Goal: Information Seeking & Learning: Learn about a topic

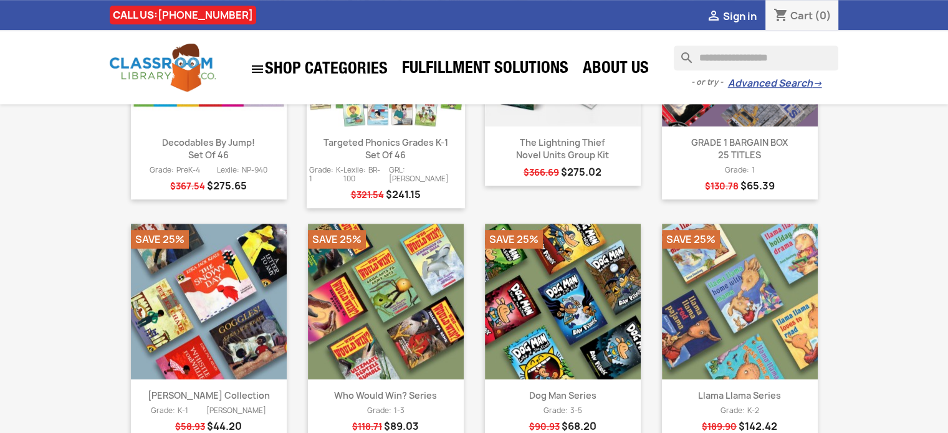
scroll to position [810, 0]
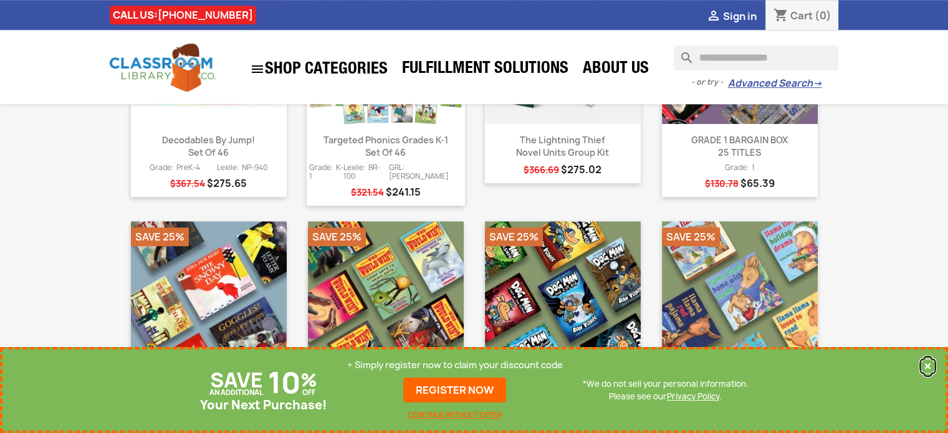
click at [922, 368] on button "×" at bounding box center [927, 366] width 17 height 15
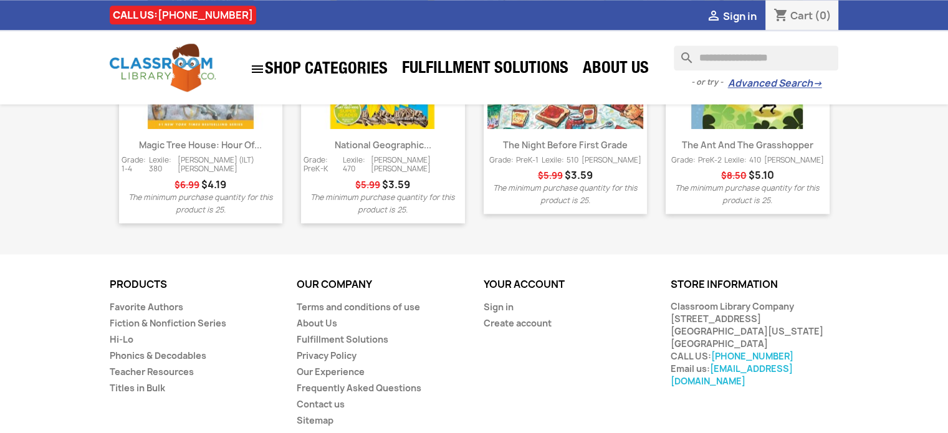
scroll to position [1704, 0]
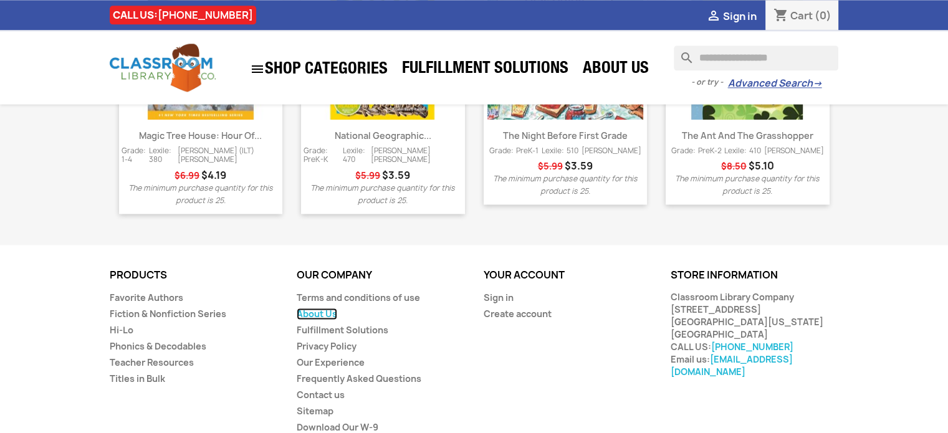
click at [316, 308] on link "About Us" at bounding box center [317, 314] width 41 height 12
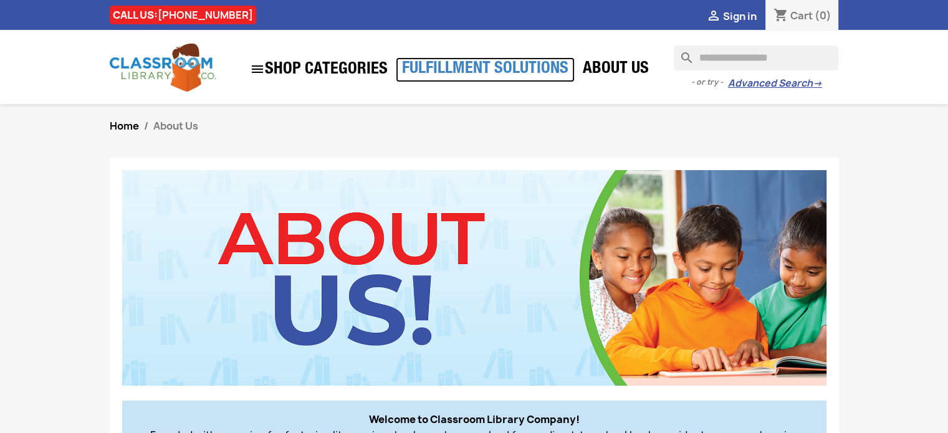
click at [518, 68] on link "Fulfillment Solutions" at bounding box center [485, 69] width 179 height 25
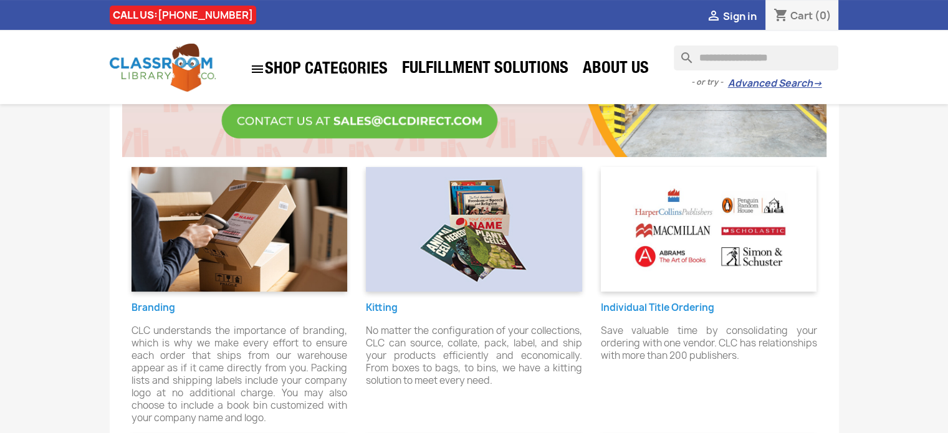
scroll to position [249, 0]
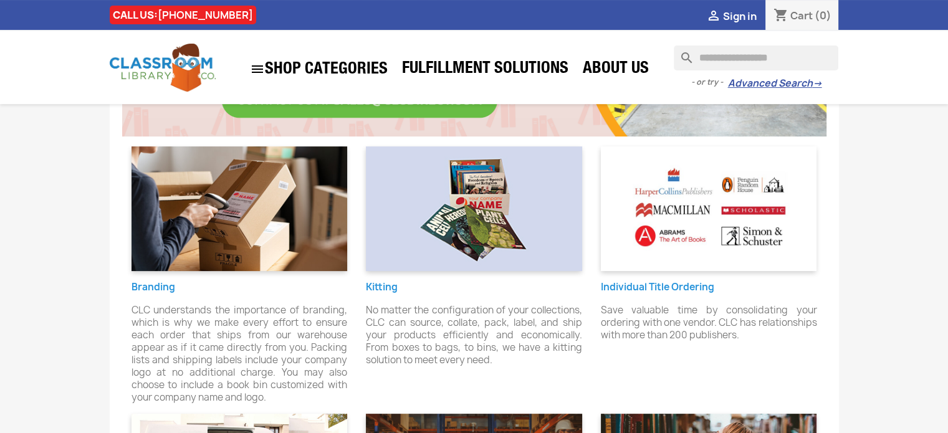
click at [644, 287] on h6 "Individual Title Ordering" at bounding box center [709, 287] width 216 height 11
drag, startPoint x: 666, startPoint y: 287, endPoint x: 672, endPoint y: 254, distance: 34.2
click at [667, 286] on h6 "Individual Title Ordering" at bounding box center [709, 287] width 216 height 11
click at [674, 231] on img at bounding box center [709, 208] width 216 height 125
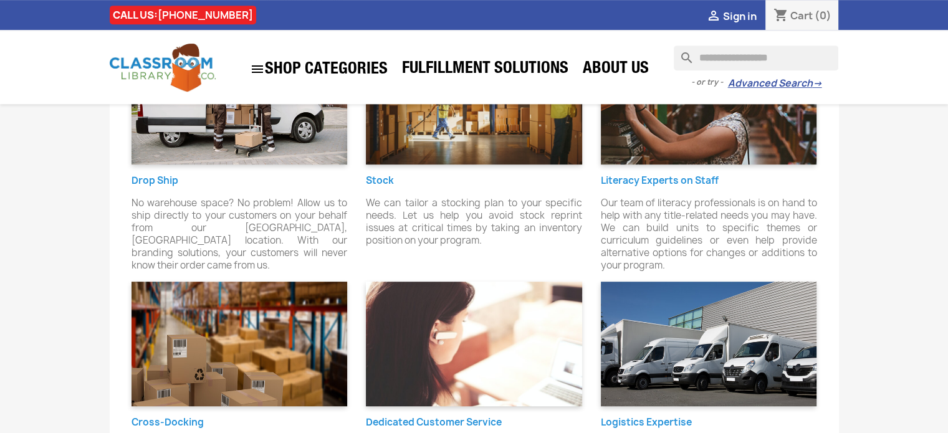
scroll to position [498, 0]
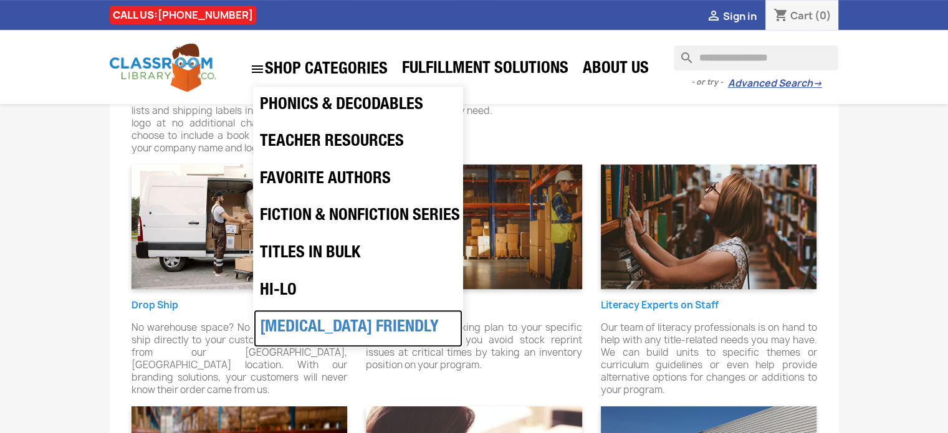
click at [305, 325] on link "[MEDICAL_DATA] Friendly" at bounding box center [358, 328] width 209 height 37
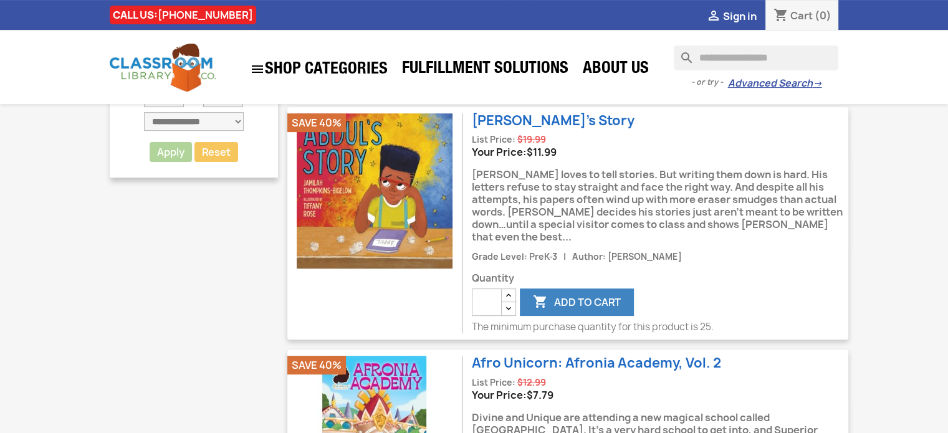
scroll to position [62, 0]
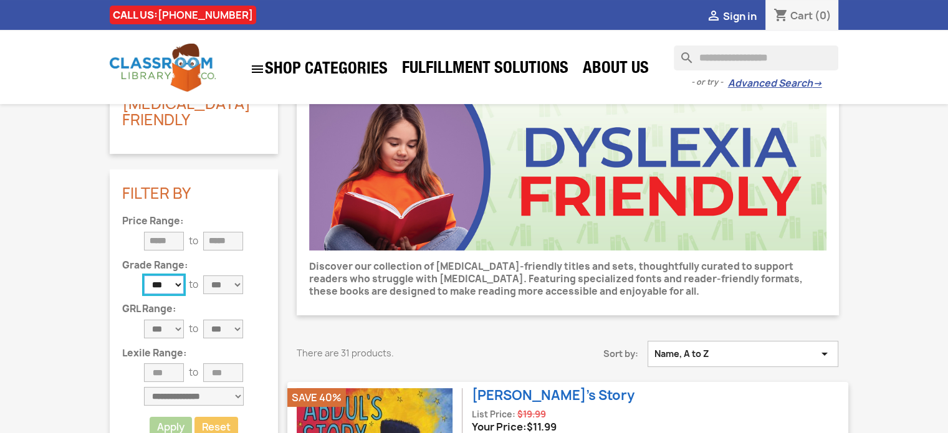
click at [178, 275] on select "*** **** * * * * * * * * * * ** ** **" at bounding box center [164, 284] width 40 height 19
select select "*"
click at [144, 275] on select "*** **** * * * * * * * * * * ** ** **" at bounding box center [164, 284] width 40 height 19
click at [232, 275] on select "*** **** * * * * * * * * * * ** ** **" at bounding box center [223, 284] width 40 height 19
select select "*"
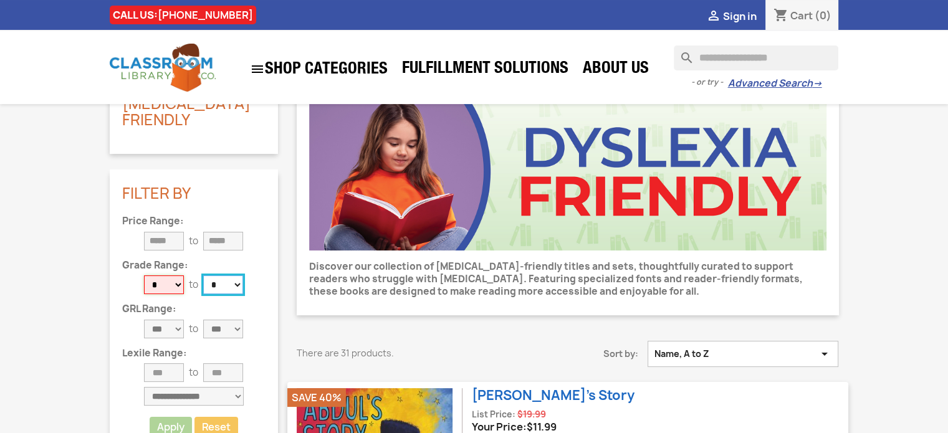
click at [203, 275] on select "*** **** * * * * * * * * * * ** ** **" at bounding box center [223, 284] width 40 height 19
click at [171, 417] on button "Apply" at bounding box center [170, 427] width 45 height 20
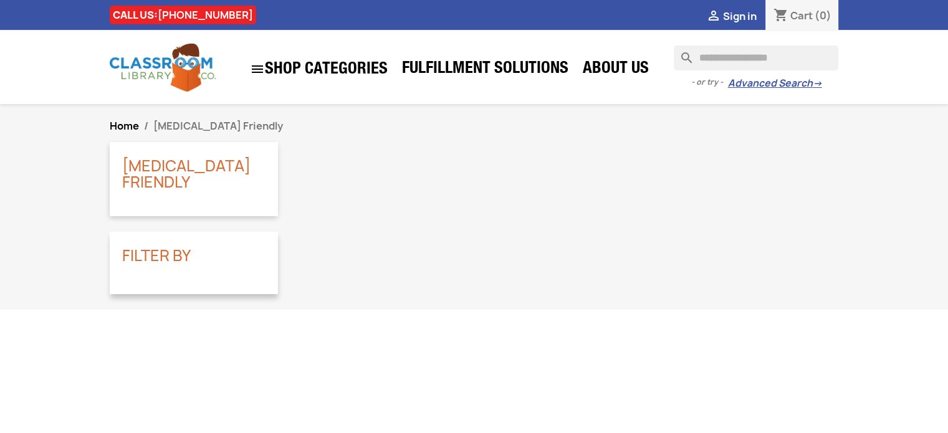
select select "*"
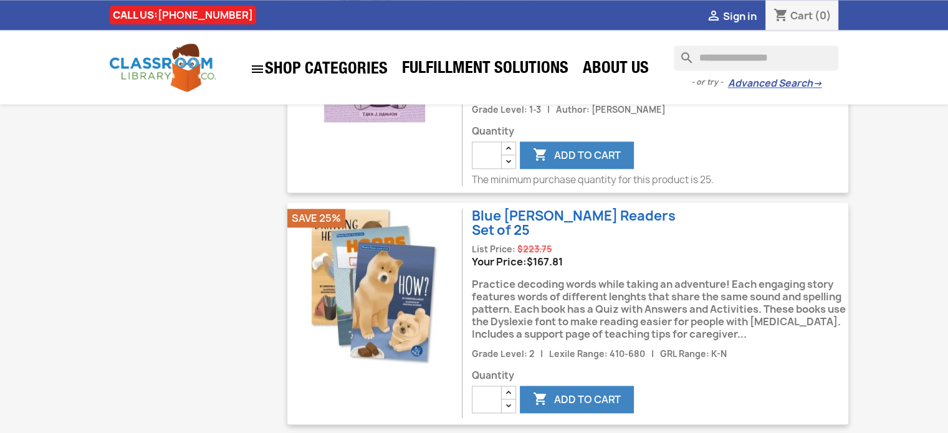
scroll to position [1745, 0]
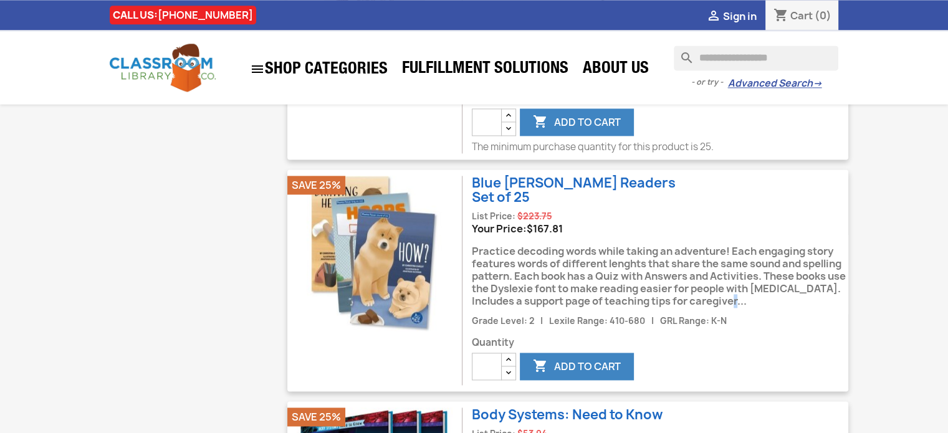
click at [759, 249] on div "Practice decoding words while taking an adventure! Each engaging story features…" at bounding box center [660, 274] width 376 height 79
click at [785, 242] on div "Practice decoding words while taking an adventure! Each engaging story features…" at bounding box center [660, 274] width 376 height 79
click at [788, 236] on div "Practice decoding words while taking an adventure! Each engaging story features…" at bounding box center [660, 274] width 376 height 79
click at [793, 249] on div "Practice decoding words while taking an adventure! Each engaging story features…" at bounding box center [660, 274] width 376 height 79
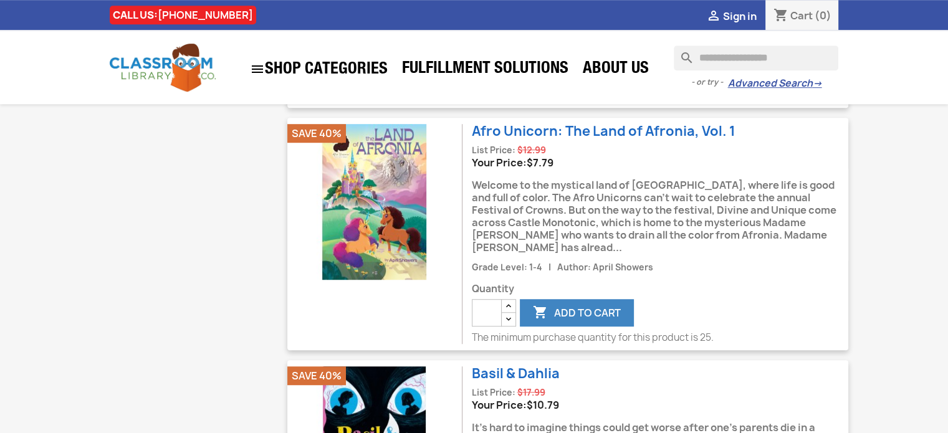
scroll to position [810, 0]
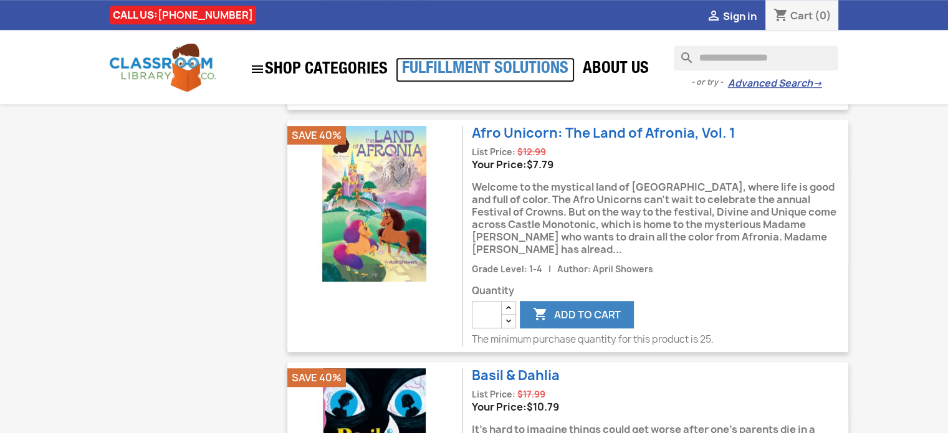
click at [497, 67] on link "Fulfillment Solutions" at bounding box center [485, 69] width 179 height 25
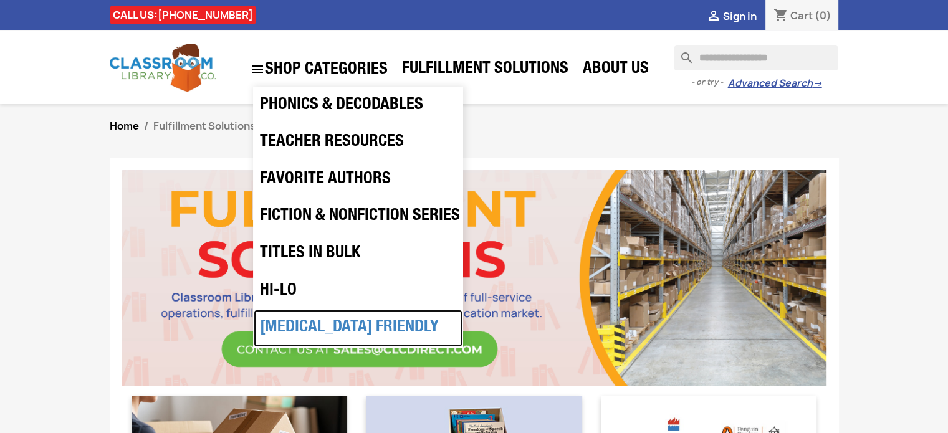
click at [334, 331] on link "[MEDICAL_DATA] Friendly" at bounding box center [358, 328] width 209 height 37
